Goal: Information Seeking & Learning: Learn about a topic

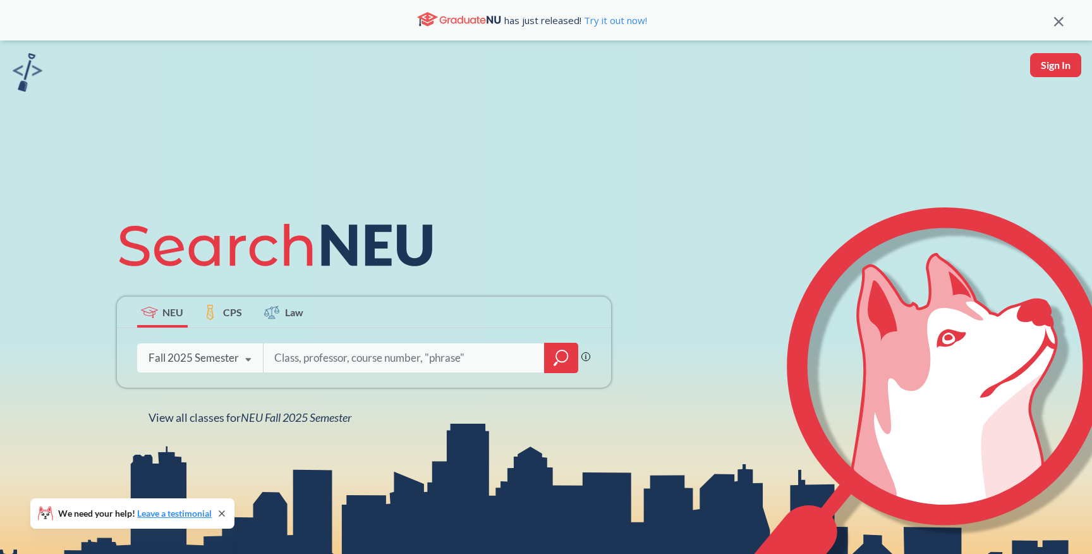
click at [464, 351] on input "search" at bounding box center [404, 358] width 263 height 27
type input "CS"
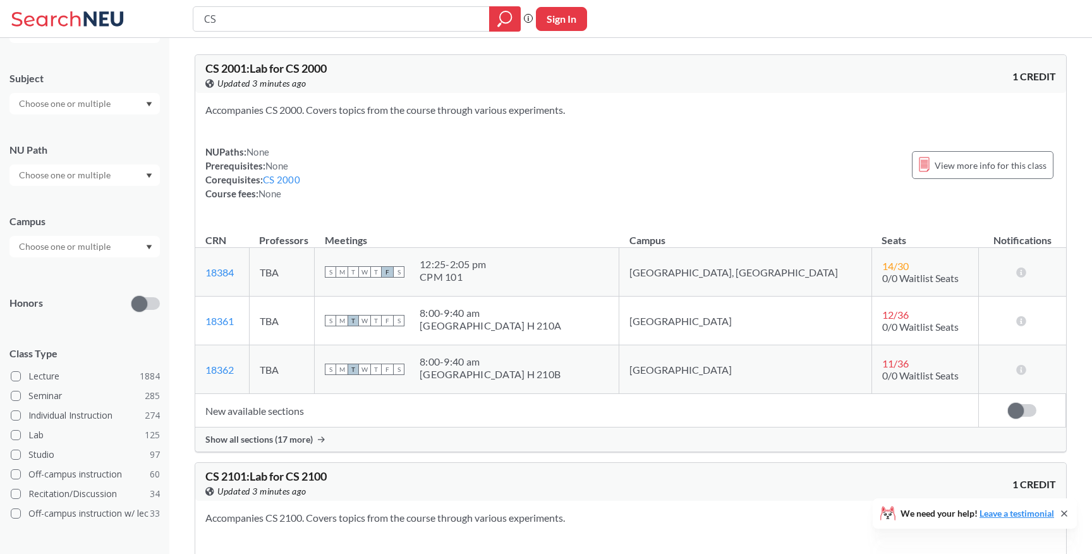
scroll to position [185, 0]
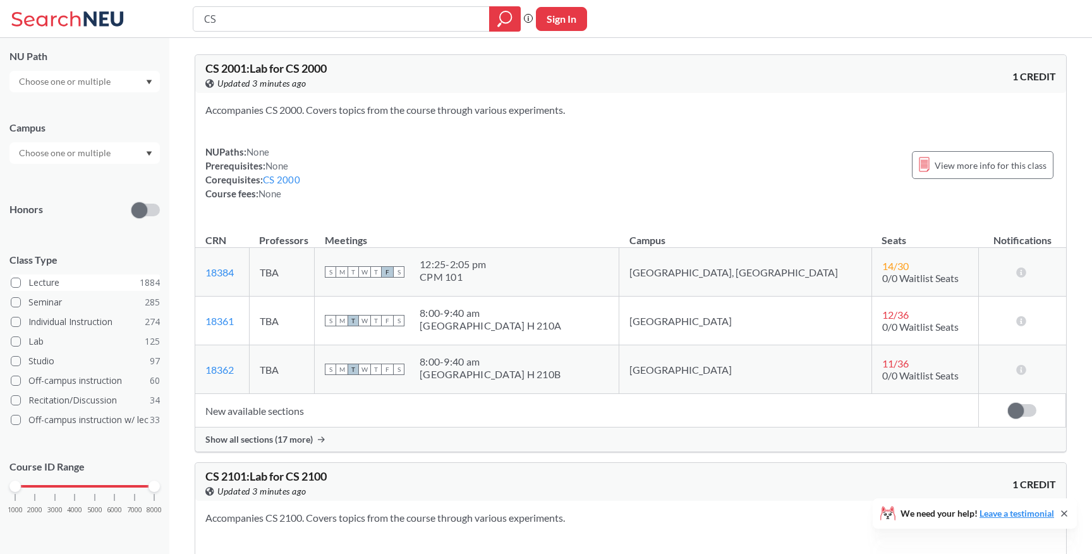
click at [11, 284] on span at bounding box center [16, 283] width 10 height 10
click at [28, 284] on input "Lecture 1884" at bounding box center [33, 281] width 10 height 10
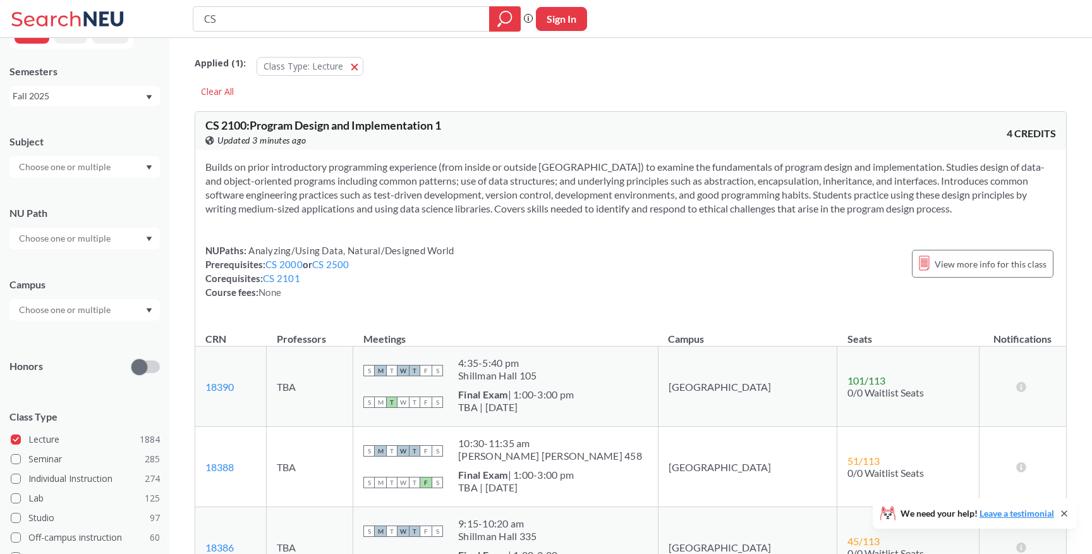
scroll to position [185, 0]
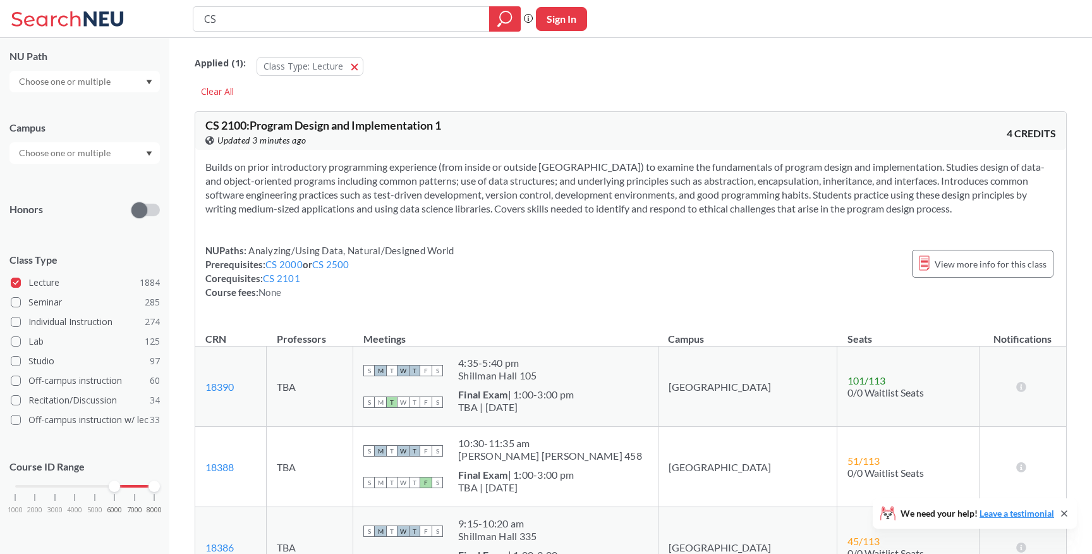
drag, startPoint x: 14, startPoint y: 485, endPoint x: 114, endPoint y: 484, distance: 99.9
click at [114, 484] on div at bounding box center [114, 485] width 11 height 11
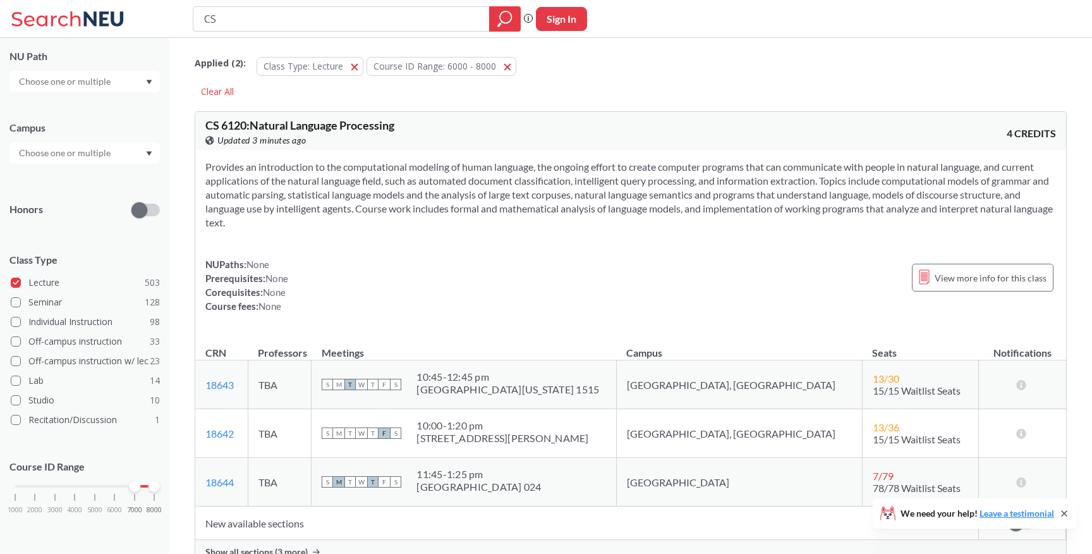
drag, startPoint x: 114, startPoint y: 484, endPoint x: 130, endPoint y: 484, distance: 15.8
click at [130, 484] on div at bounding box center [134, 485] width 11 height 11
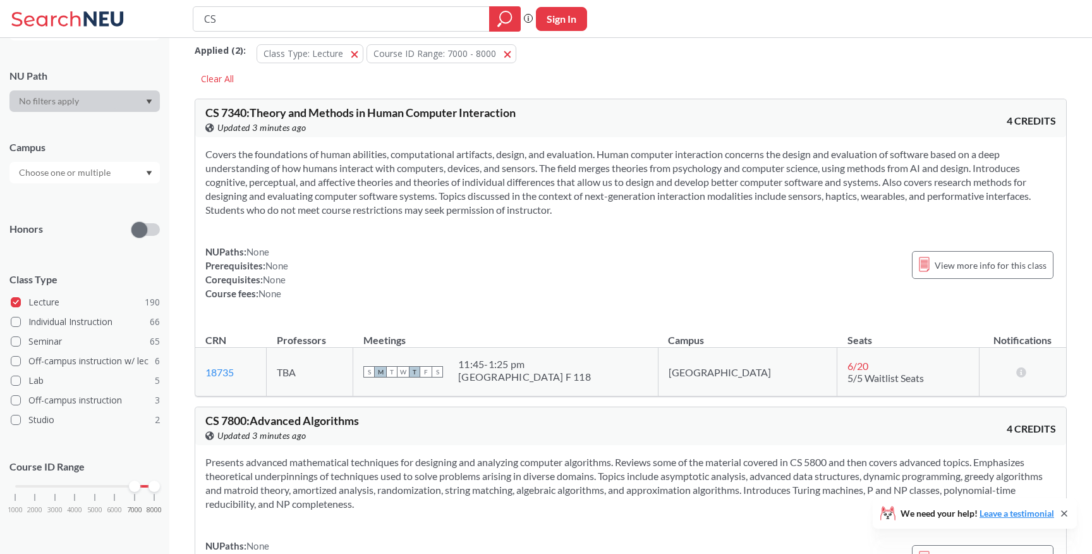
scroll to position [17, 0]
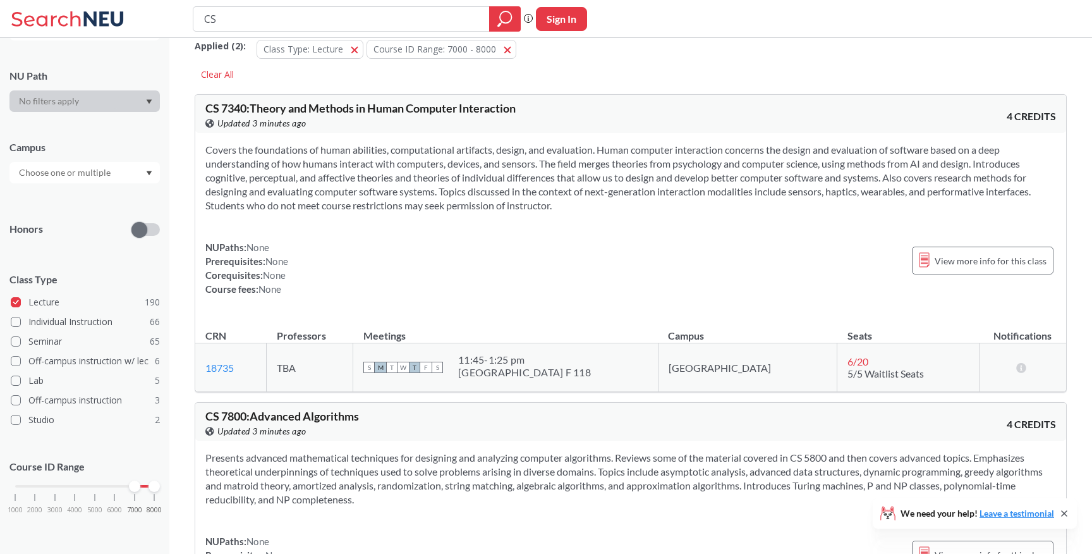
click at [534, 166] on section "Covers the foundations of human abilities, computational artifacts, design, and…" at bounding box center [630, 178] width 851 height 70
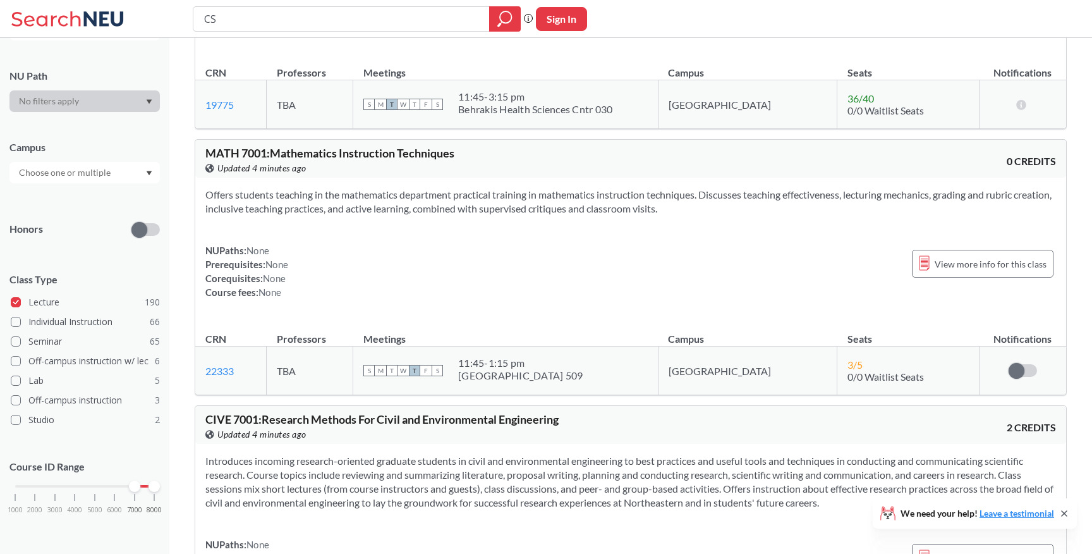
scroll to position [6342, 0]
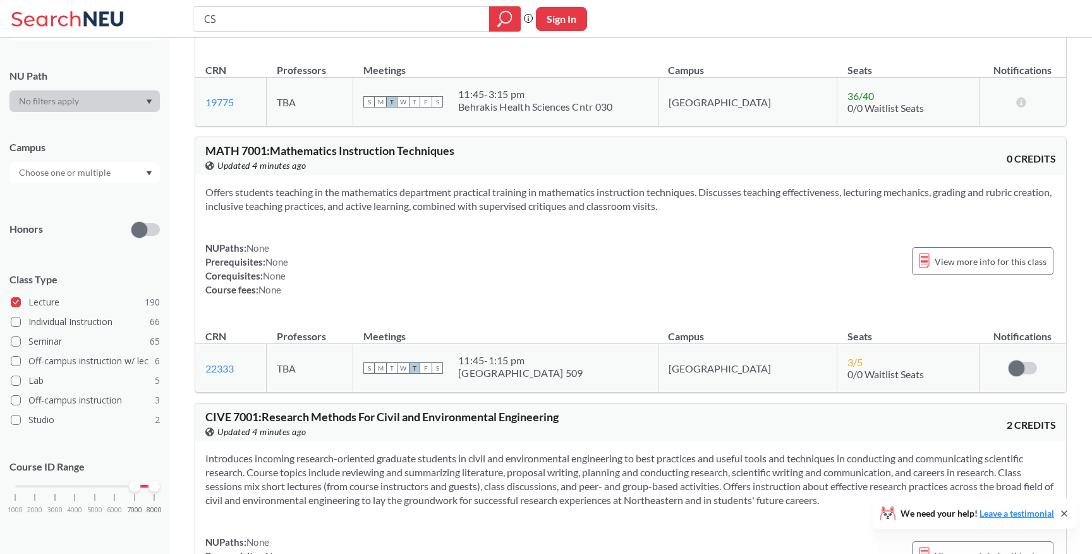
click at [119, 176] on div at bounding box center [84, 172] width 150 height 21
click at [95, 205] on div "[GEOGRAPHIC_DATA] ( 152 )" at bounding box center [87, 201] width 143 height 14
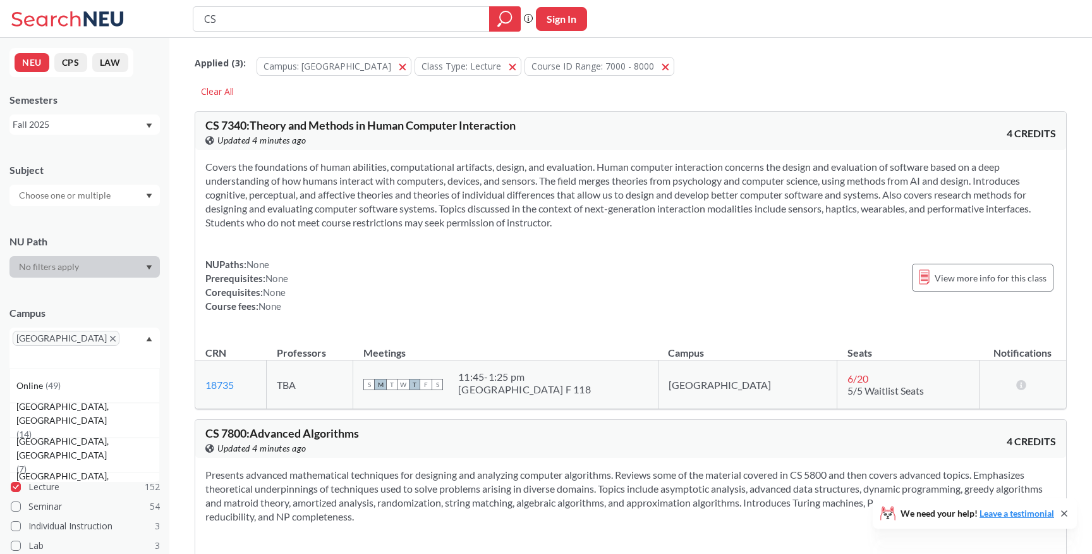
click at [92, 188] on input "text" at bounding box center [66, 195] width 106 height 15
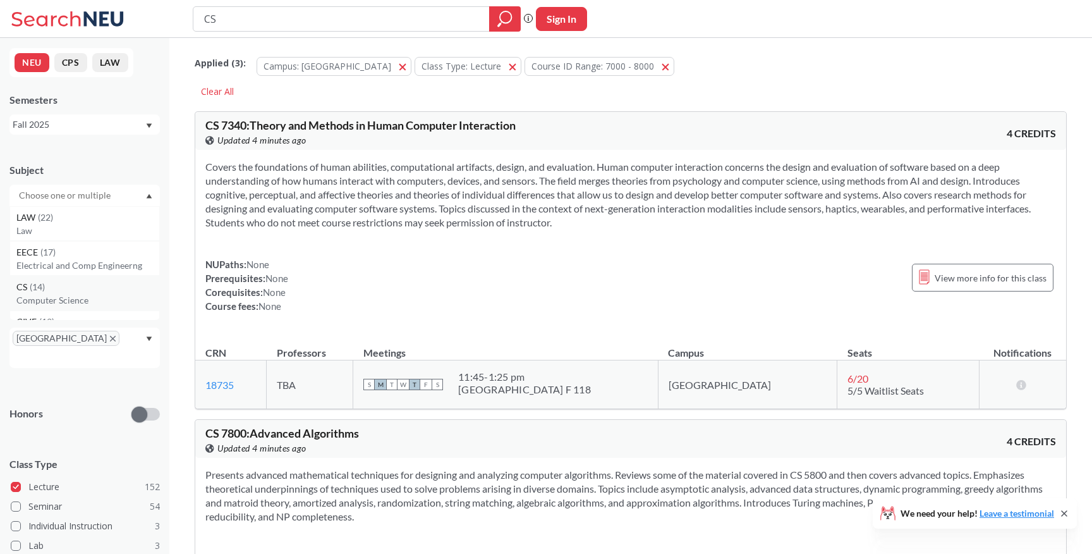
click at [65, 281] on div "CS ( 14 )" at bounding box center [87, 287] width 143 height 14
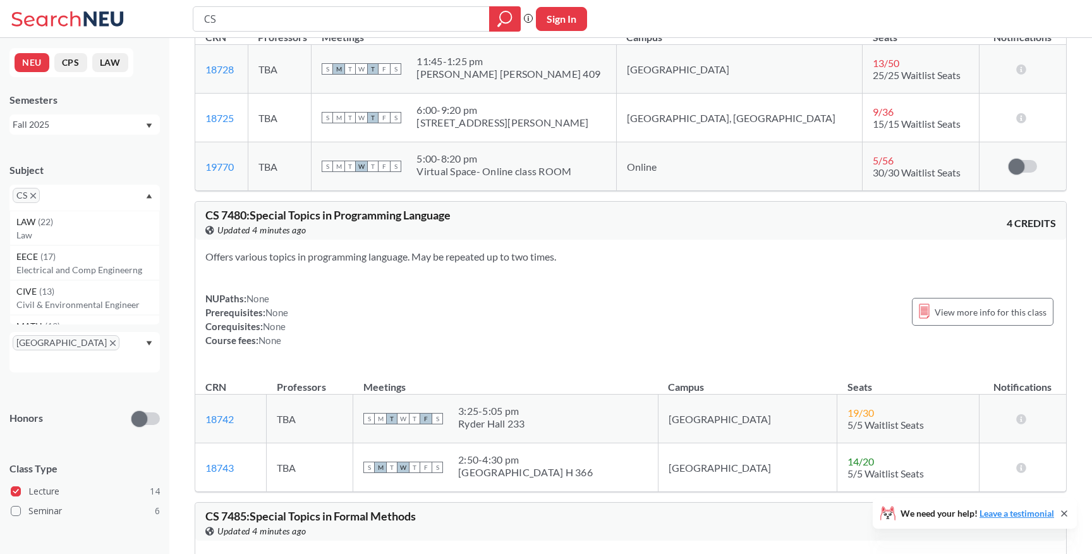
scroll to position [1226, 0]
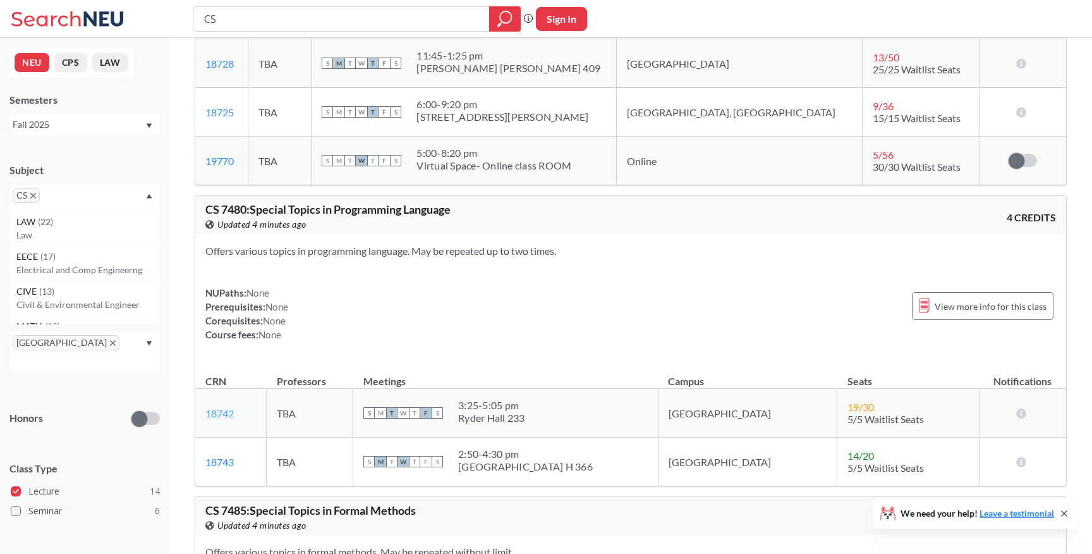
click at [220, 407] on link "18742" at bounding box center [219, 413] width 28 height 12
click at [586, 244] on section "Offers various topics in programming language. May be repeated up to two times." at bounding box center [630, 251] width 851 height 14
click at [592, 244] on section "Offers various topics in programming language. May be repeated up to two times." at bounding box center [630, 251] width 851 height 14
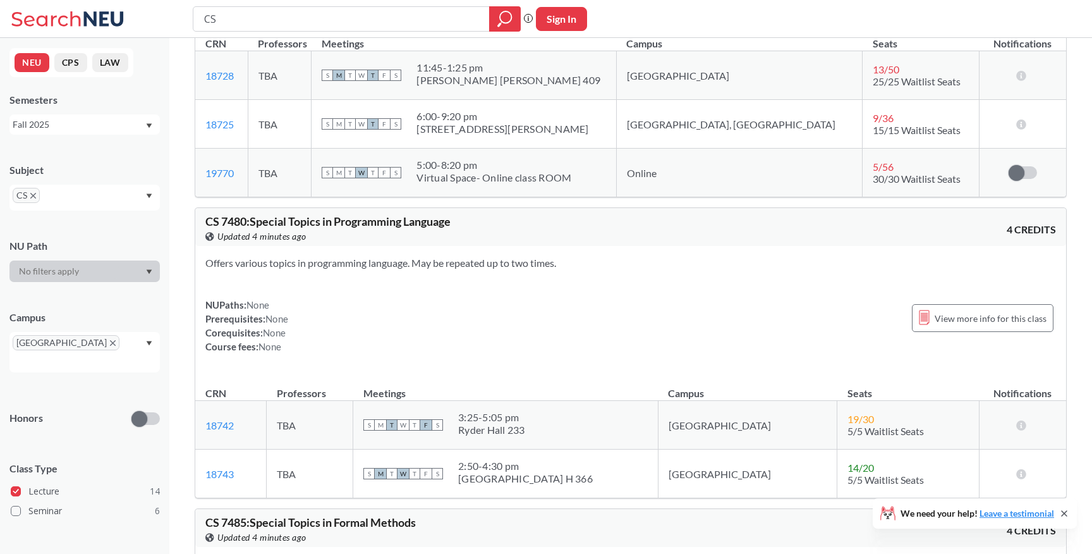
scroll to position [1215, 0]
